Goal: Transaction & Acquisition: Book appointment/travel/reservation

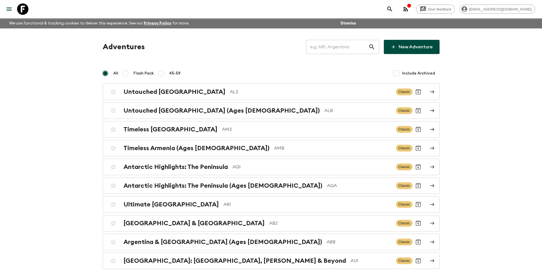
click at [339, 46] on input "text" at bounding box center [337, 47] width 62 height 16
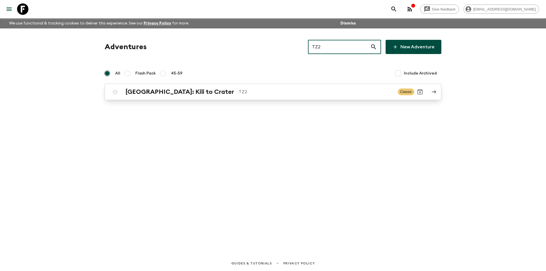
type input "TZ2"
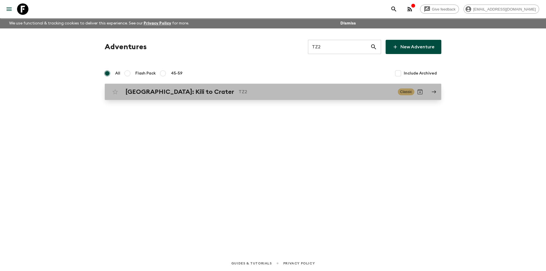
click at [239, 90] on p "TZ2" at bounding box center [316, 91] width 155 height 7
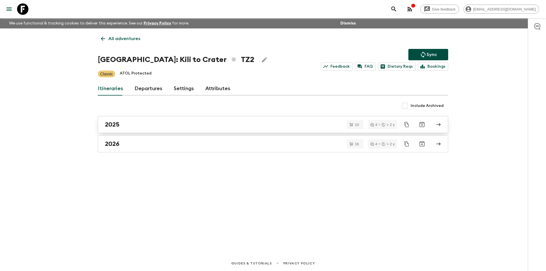
click at [198, 125] on div "2025" at bounding box center [268, 124] width 326 height 7
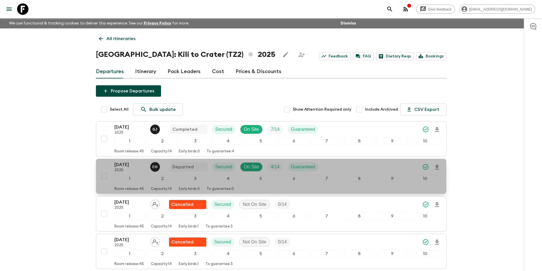
click at [122, 172] on p "2025" at bounding box center [129, 170] width 31 height 5
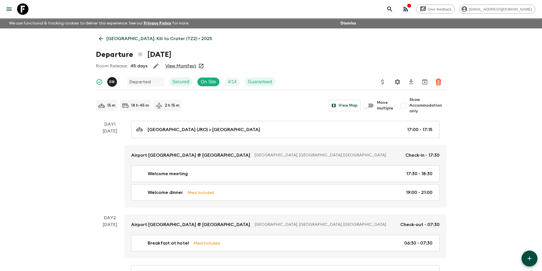
click at [103, 40] on icon at bounding box center [101, 39] width 6 height 6
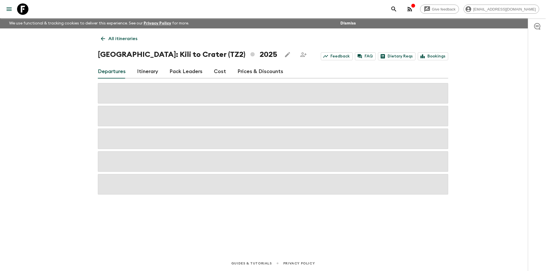
click at [220, 73] on link "Cost" at bounding box center [220, 72] width 12 height 14
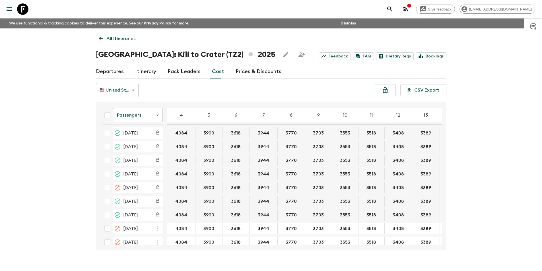
scroll to position [18, 0]
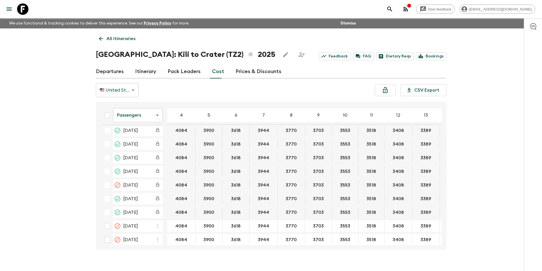
click at [143, 117] on body "Give feedback [EMAIL_ADDRESS][DOMAIN_NAME] We use functional & tracking cookies…" at bounding box center [271, 140] width 542 height 281
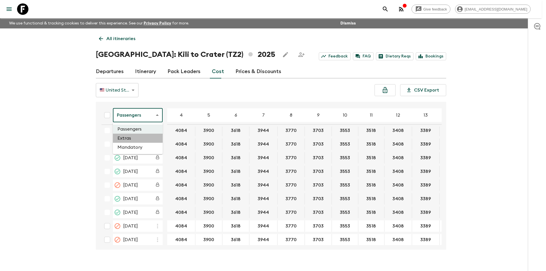
click at [141, 139] on li "Extras" at bounding box center [138, 138] width 50 height 9
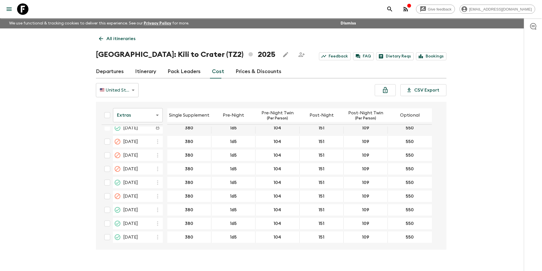
scroll to position [89, 0]
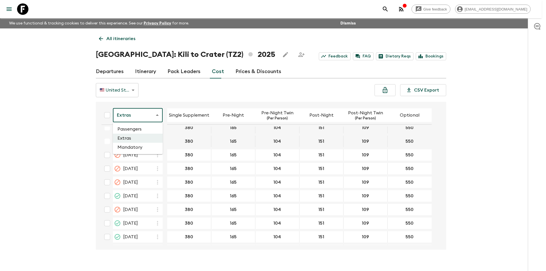
click at [145, 118] on body "Give feedback [EMAIL_ADDRESS][DOMAIN_NAME] We use functional & tracking cookies…" at bounding box center [273, 140] width 546 height 281
click at [146, 145] on li "Mandatory" at bounding box center [138, 147] width 50 height 9
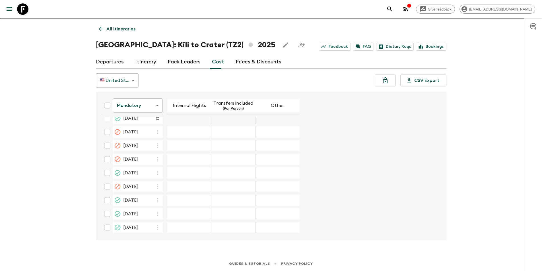
scroll to position [10, 0]
click at [26, 10] on icon at bounding box center [22, 8] width 11 height 11
